Goal: Task Accomplishment & Management: Manage account settings

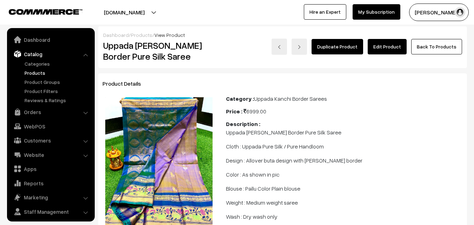
scroll to position [18, 0]
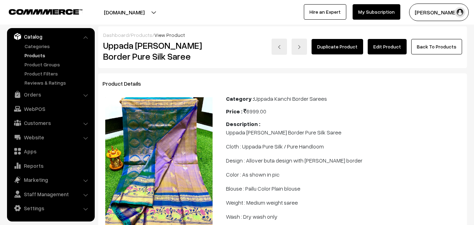
click at [35, 57] on link "Products" at bounding box center [57, 55] width 69 height 7
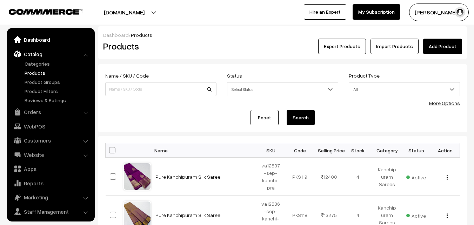
click at [35, 43] on link "Dashboard" at bounding box center [51, 39] width 84 height 13
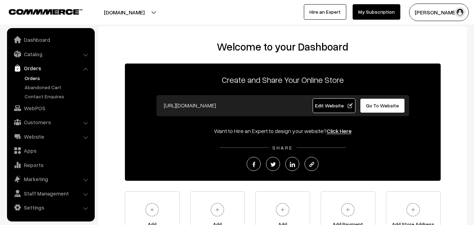
click at [33, 75] on link "Orders" at bounding box center [57, 77] width 69 height 7
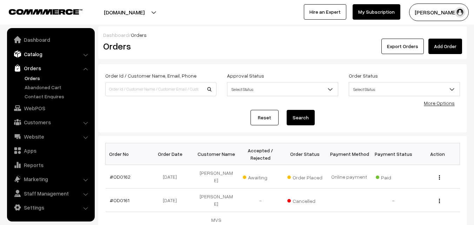
click at [35, 58] on link "Catalog" at bounding box center [51, 54] width 84 height 13
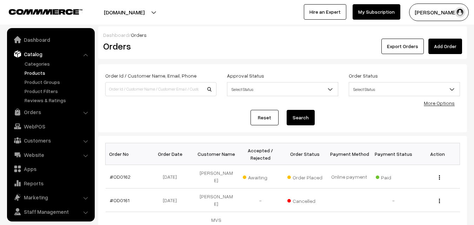
click at [37, 72] on link "Products" at bounding box center [57, 72] width 69 height 7
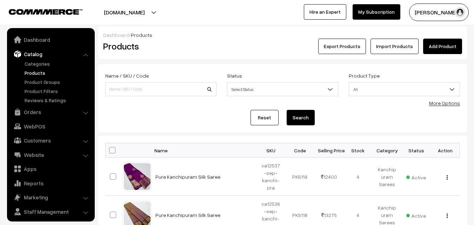
scroll to position [18, 0]
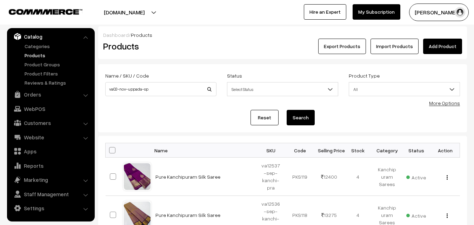
type input "va02-nov-uppada-sp"
click at [296, 117] on button "Search" at bounding box center [301, 117] width 28 height 15
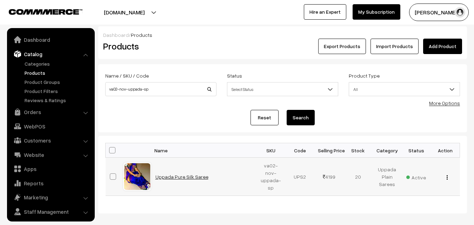
scroll to position [18, 0]
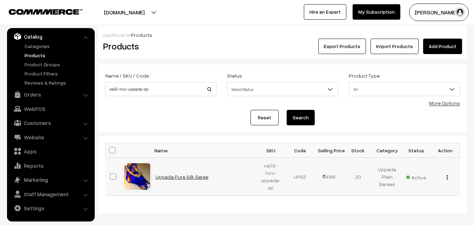
click at [169, 178] on link "Uppada Pure Silk Saree" at bounding box center [181, 177] width 53 height 6
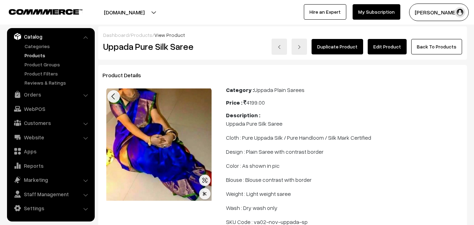
click at [384, 44] on link "Edit Product" at bounding box center [387, 46] width 39 height 15
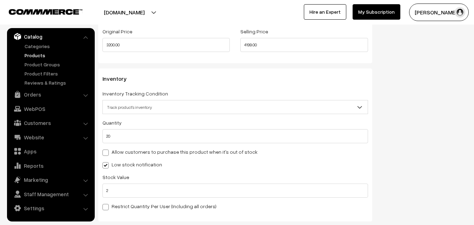
scroll to position [680, 0]
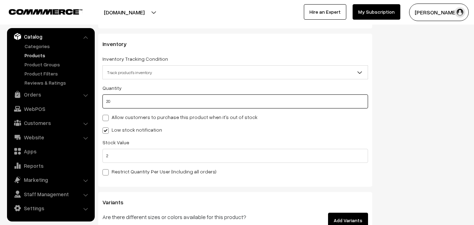
drag, startPoint x: 126, startPoint y: 98, endPoint x: 98, endPoint y: 101, distance: 27.9
type input "0"
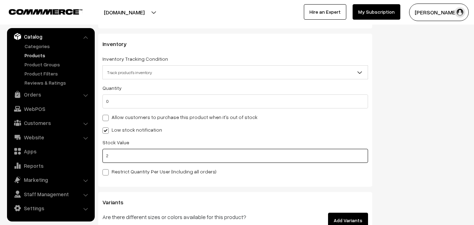
drag, startPoint x: 155, startPoint y: 157, endPoint x: 105, endPoint y: 153, distance: 49.6
click at [105, 153] on input "2" at bounding box center [235, 156] width 266 height 14
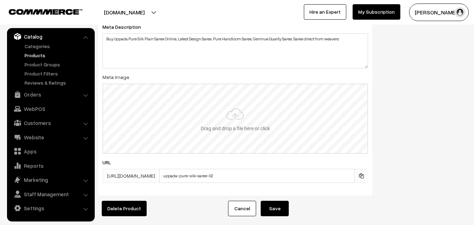
scroll to position [1066, 0]
type input "0"
click at [281, 210] on button "Save" at bounding box center [275, 207] width 28 height 15
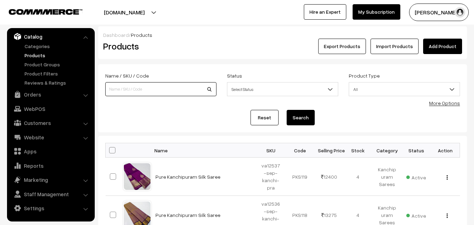
paste input "va05-nov-uppada-sp"
type input "va05-nov-uppada-sp"
click at [304, 117] on button "Search" at bounding box center [301, 117] width 28 height 15
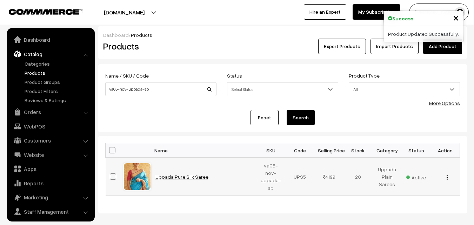
scroll to position [18, 0]
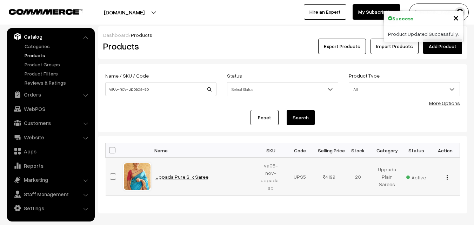
click at [189, 177] on link "Uppada Pure Silk Saree" at bounding box center [181, 177] width 53 height 6
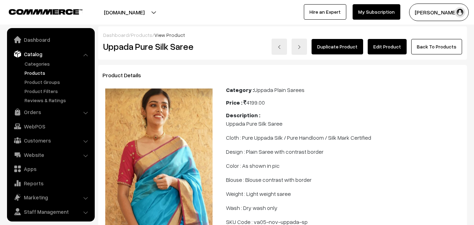
scroll to position [18, 0]
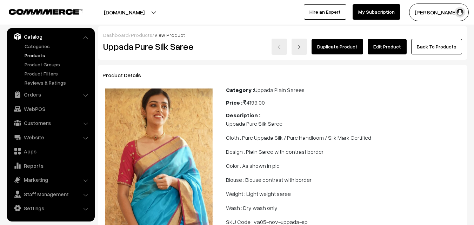
click at [387, 44] on link "Edit Product" at bounding box center [387, 46] width 39 height 15
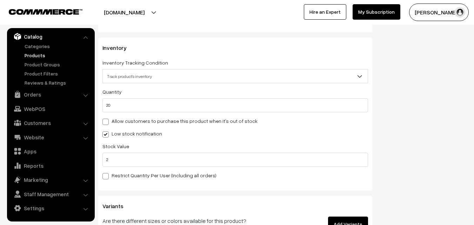
scroll to position [632, 0]
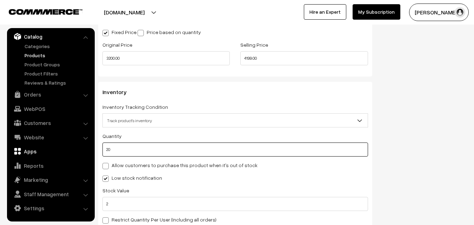
drag, startPoint x: 120, startPoint y: 149, endPoint x: 90, endPoint y: 147, distance: 29.5
click at [90, 147] on body "Thank you for showing interest. Our team will call you shortly. Close uppadasar…" at bounding box center [237, 29] width 474 height 1322
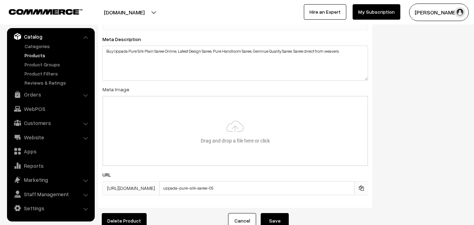
scroll to position [1102, 0]
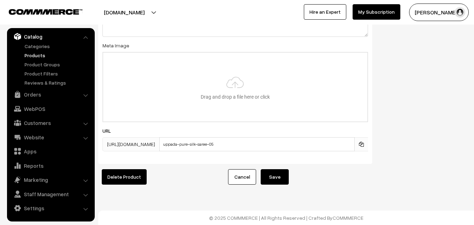
type input "0"
click at [271, 175] on button "Save" at bounding box center [275, 176] width 28 height 15
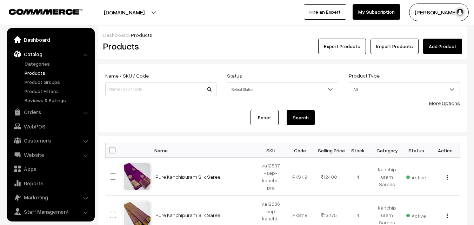
click at [37, 43] on link "Dashboard" at bounding box center [51, 39] width 84 height 13
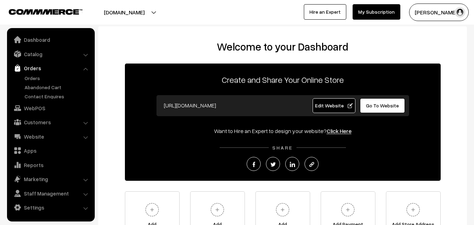
click at [34, 79] on link "Orders" at bounding box center [57, 77] width 69 height 7
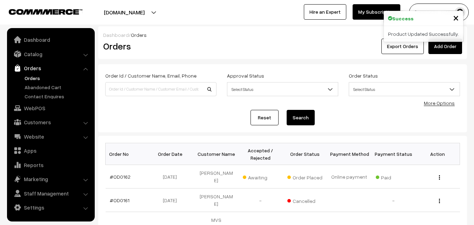
click at [34, 57] on link "Catalog" at bounding box center [51, 54] width 84 height 13
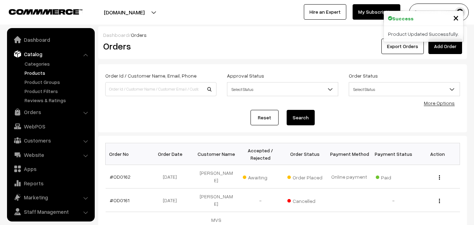
click at [36, 72] on link "Products" at bounding box center [57, 72] width 69 height 7
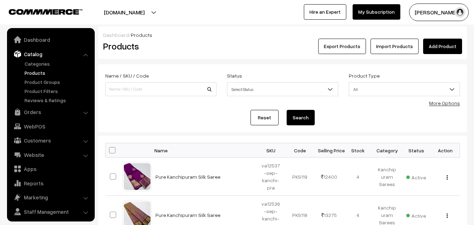
scroll to position [18, 0]
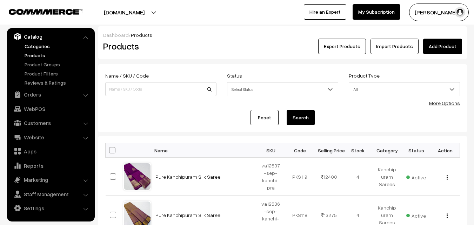
drag, startPoint x: 0, startPoint y: 0, endPoint x: 35, endPoint y: 47, distance: 58.5
click at [35, 47] on link "Categories" at bounding box center [57, 45] width 69 height 7
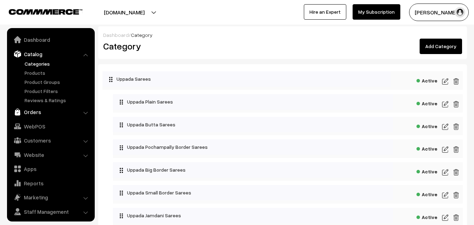
scroll to position [18, 0]
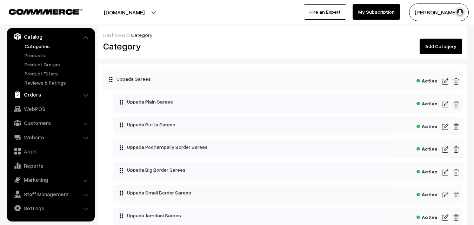
click at [34, 98] on link "Orders" at bounding box center [51, 94] width 84 height 13
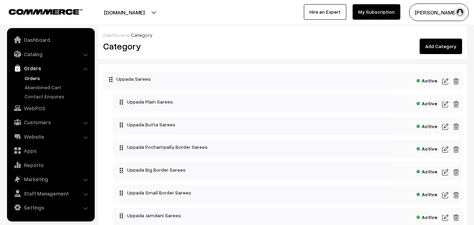
click at [36, 75] on link "Orders" at bounding box center [57, 77] width 69 height 7
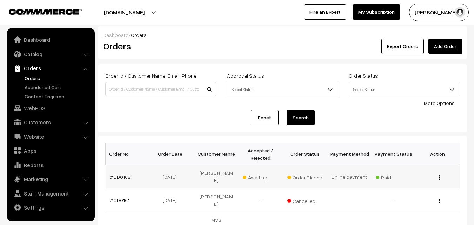
click at [125, 175] on link "#OD0162" at bounding box center [120, 177] width 21 height 6
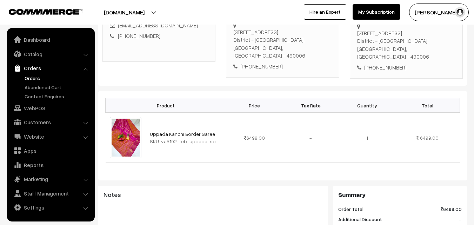
scroll to position [140, 0]
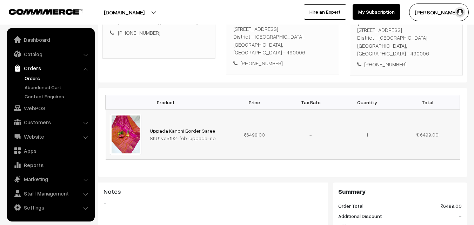
drag, startPoint x: 161, startPoint y: 131, endPoint x: 214, endPoint y: 131, distance: 53.3
click at [214, 134] on div "SKU: va5192-feb-uppada-sp" at bounding box center [186, 137] width 72 height 7
copy div "va5192-feb-uppada-sp"
click at [47, 56] on link "Catalog" at bounding box center [51, 54] width 84 height 13
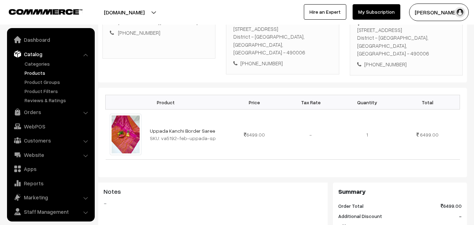
click at [39, 75] on link "Products" at bounding box center [57, 72] width 69 height 7
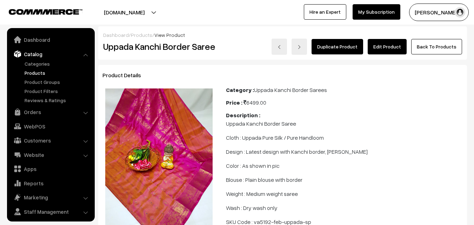
scroll to position [18, 0]
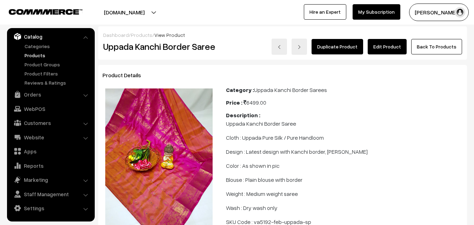
click at [384, 49] on link "Edit Product" at bounding box center [387, 46] width 39 height 15
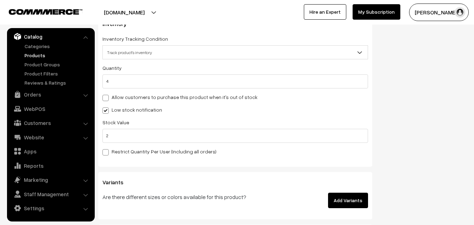
scroll to position [702, 0]
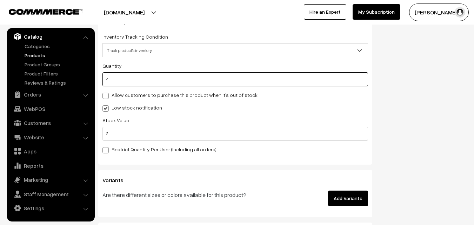
drag, startPoint x: 121, startPoint y: 79, endPoint x: 97, endPoint y: 79, distance: 24.2
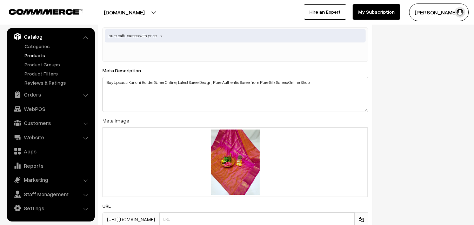
scroll to position [1102, 0]
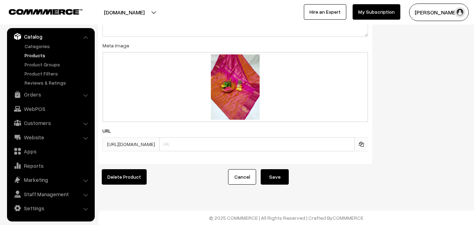
type input "0"
click at [282, 172] on button "Save" at bounding box center [275, 176] width 28 height 15
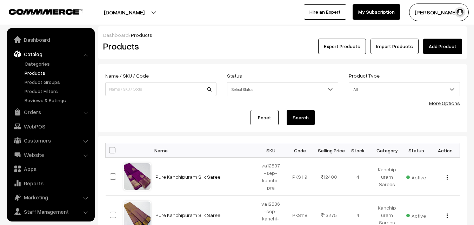
scroll to position [18, 0]
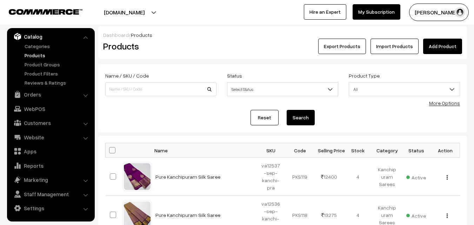
click at [41, 56] on link "Products" at bounding box center [57, 55] width 69 height 7
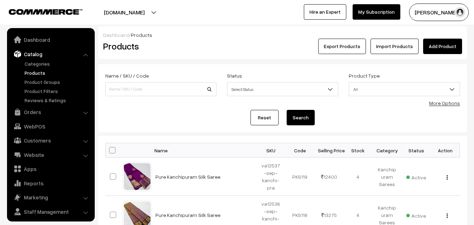
scroll to position [18, 0]
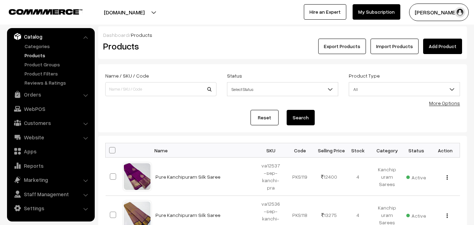
click at [36, 54] on link "Products" at bounding box center [57, 55] width 69 height 7
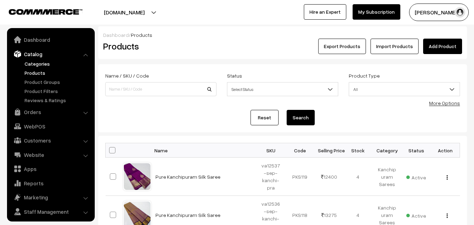
scroll to position [18, 0]
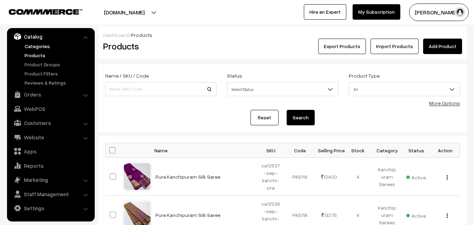
click at [38, 46] on link "Categories" at bounding box center [57, 45] width 69 height 7
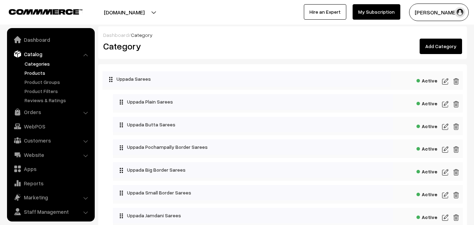
scroll to position [18, 0]
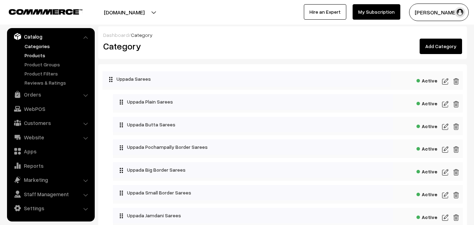
click at [39, 54] on link "Products" at bounding box center [57, 55] width 69 height 7
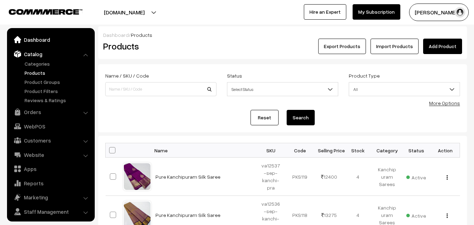
click at [33, 40] on link "Dashboard" at bounding box center [51, 39] width 84 height 13
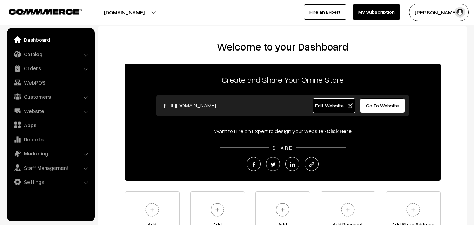
click at [35, 42] on link "Dashboard" at bounding box center [51, 39] width 84 height 13
click at [35, 41] on link "Dashboard" at bounding box center [51, 39] width 84 height 13
click at [37, 68] on link "Orders" at bounding box center [51, 68] width 84 height 13
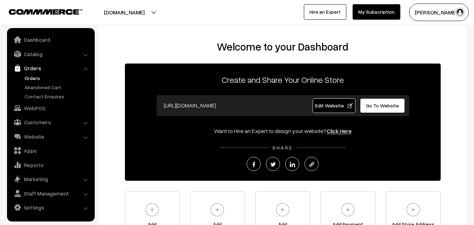
click at [32, 78] on link "Orders" at bounding box center [57, 77] width 69 height 7
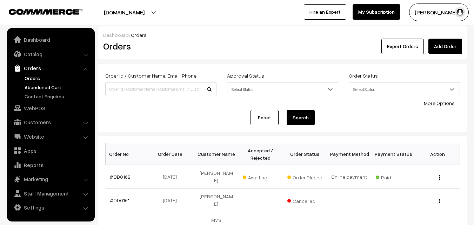
click at [50, 85] on link "Abandoned Cart" at bounding box center [57, 87] width 69 height 7
